Goal: Communication & Community: Ask a question

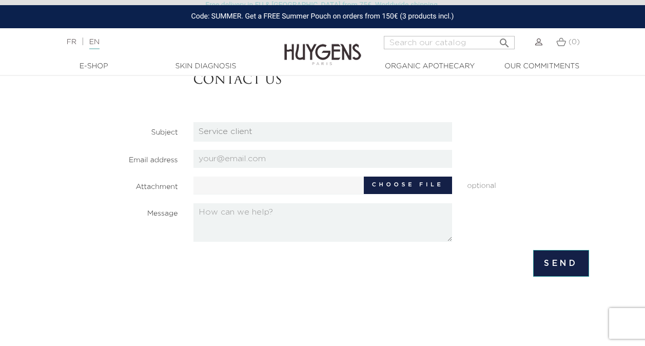
scroll to position [103, 0]
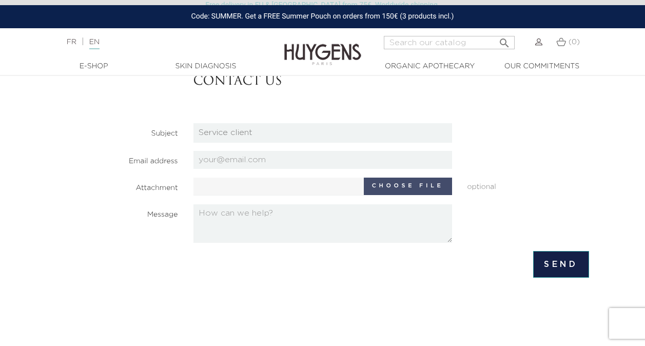
click at [409, 188] on label "Choose file" at bounding box center [408, 185] width 88 height 17
click at [385, 188] on input "Choose file" at bounding box center [289, 184] width 192 height 15
type input "C:\fakepath\dossier de partenariat illustré cymbiose.pdf"
type input "dossier de partenariat illustré cymbiose.pdf"
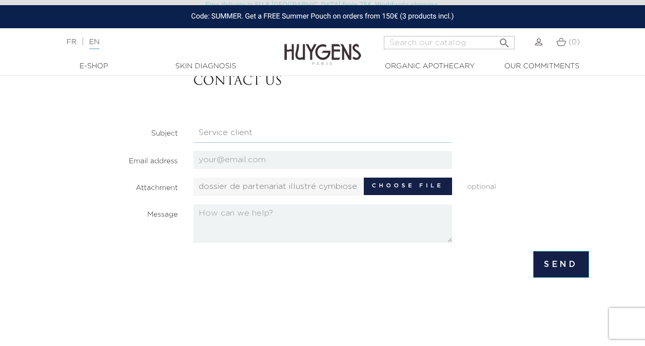
click at [243, 131] on select "HQ Job applications Partnerships Press Relations Retail Job Applications Servic…" at bounding box center [322, 132] width 258 height 19
select select "4"
click at [193, 123] on select "HQ Job applications Partnerships Press Relations Retail Job Applications Servic…" at bounding box center [322, 132] width 258 height 19
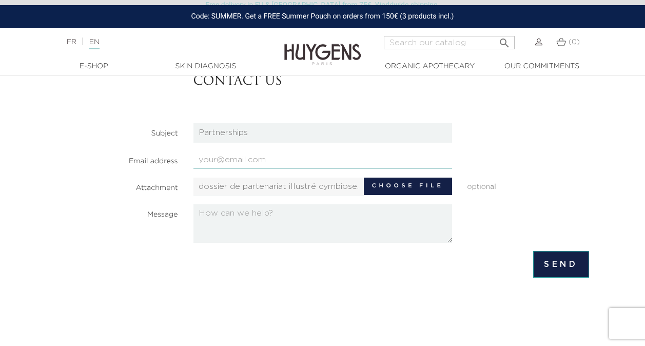
click at [232, 163] on input "email" at bounding box center [322, 160] width 258 height 18
type input "[EMAIL_ADDRESS][DOMAIN_NAME]"
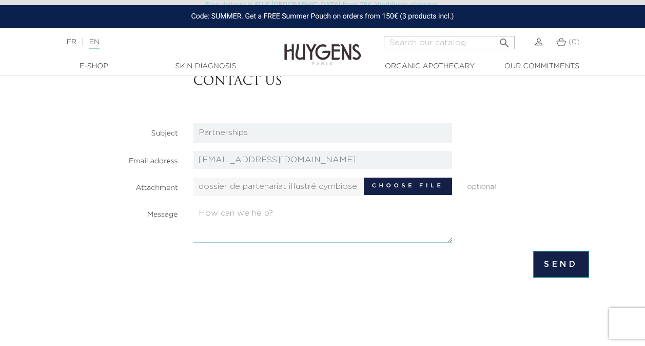
click at [221, 216] on textarea at bounding box center [322, 223] width 258 height 38
paste textarea "Huygens"
drag, startPoint x: 274, startPoint y: 225, endPoint x: 133, endPoint y: 203, distance: 142.2
click at [192, 216] on div "Huygens" at bounding box center [323, 223] width 274 height 38
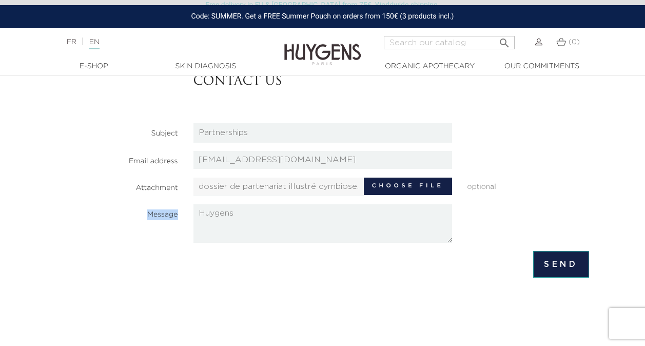
click at [133, 203] on section "Contact us Subject HQ Job applications Partnerships Press Relations Retail Job …" at bounding box center [322, 146] width 532 height 194
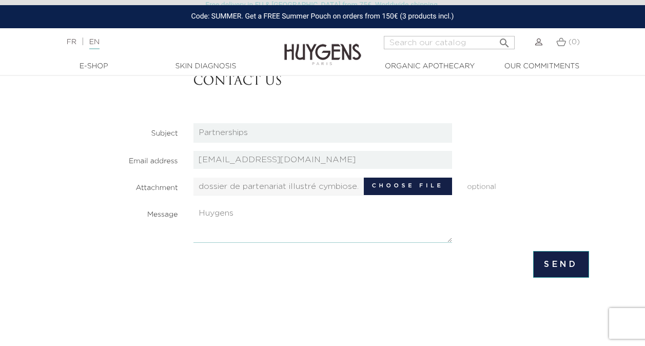
click at [219, 221] on textarea "Huygens" at bounding box center [322, 223] width 258 height 38
drag, startPoint x: 250, startPoint y: 213, endPoint x: 193, endPoint y: 206, distance: 56.9
click at [193, 207] on div "Huygens" at bounding box center [323, 223] width 274 height 38
paste textarea "Bonjour, Nous sommes Cymbiose, une jeune association étudiante de CY [GEOGRAPHI…"
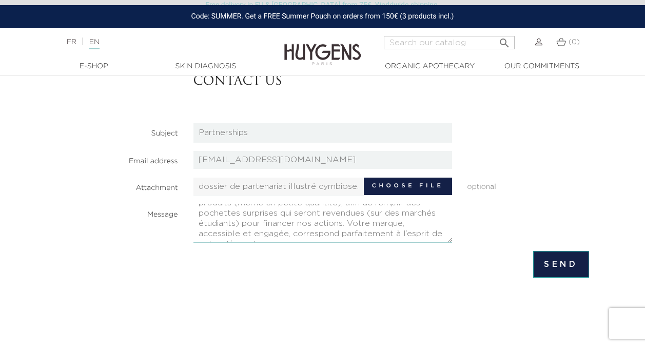
scroll to position [82, 0]
drag, startPoint x: 299, startPoint y: 234, endPoint x: 381, endPoint y: 229, distance: 81.2
click at [381, 229] on textarea "Bonjour, Nous sommes Cymbiose, une jeune association étudiante de CY [GEOGRAPHI…" at bounding box center [322, 223] width 258 height 38
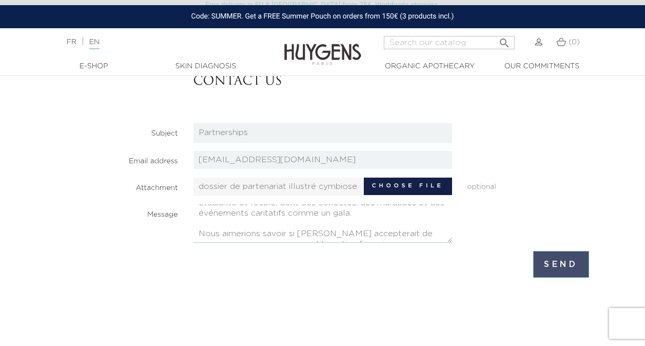
type textarea "Bonjour, Nous sommes Cymbiose, une jeune association étudiante de CY [GEOGRAPHI…"
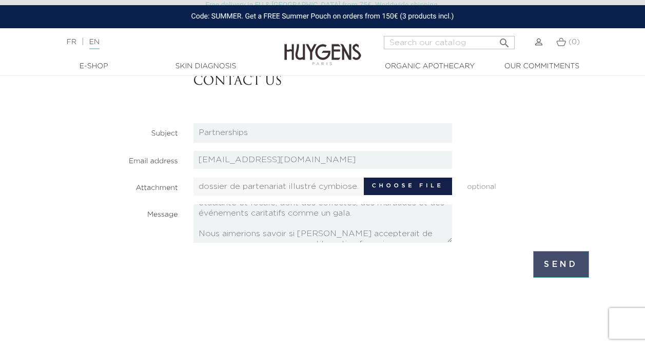
click at [556, 262] on input "Send" at bounding box center [561, 264] width 56 height 27
